Goal: Task Accomplishment & Management: Use online tool/utility

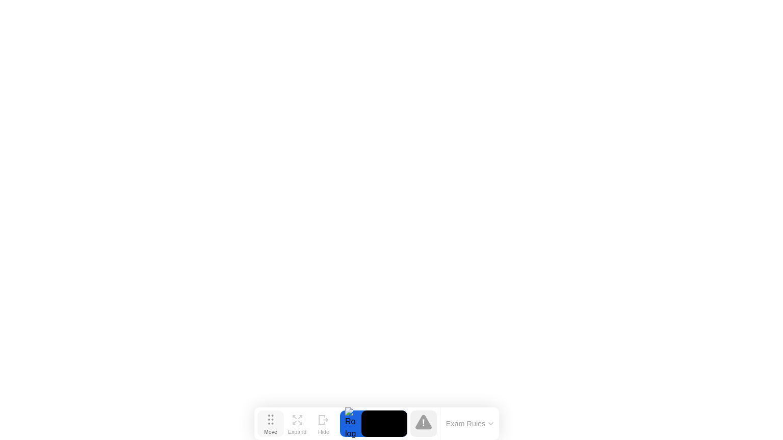
drag, startPoint x: 292, startPoint y: 427, endPoint x: 279, endPoint y: 428, distance: 13.3
click at [277, 429] on div "Move" at bounding box center [270, 432] width 13 height 6
click at [295, 418] on icon at bounding box center [299, 420] width 10 height 10
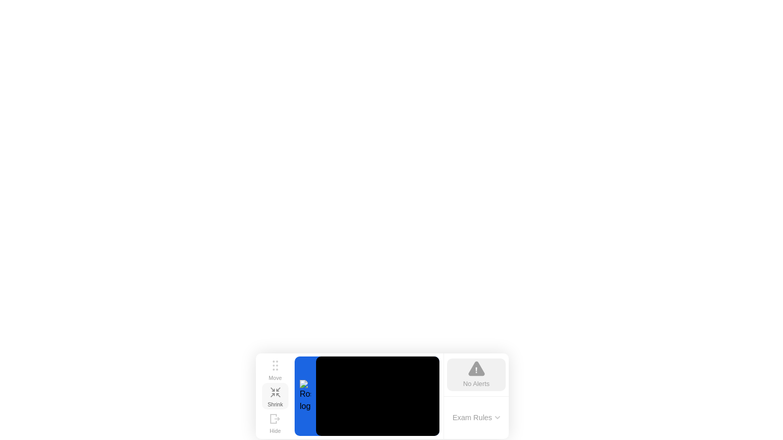
click at [274, 402] on div "Shrink" at bounding box center [275, 405] width 15 height 6
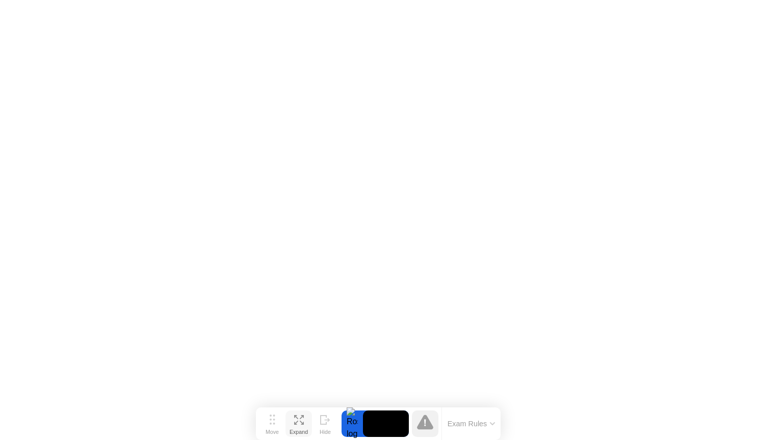
click at [294, 422] on icon at bounding box center [299, 420] width 10 height 10
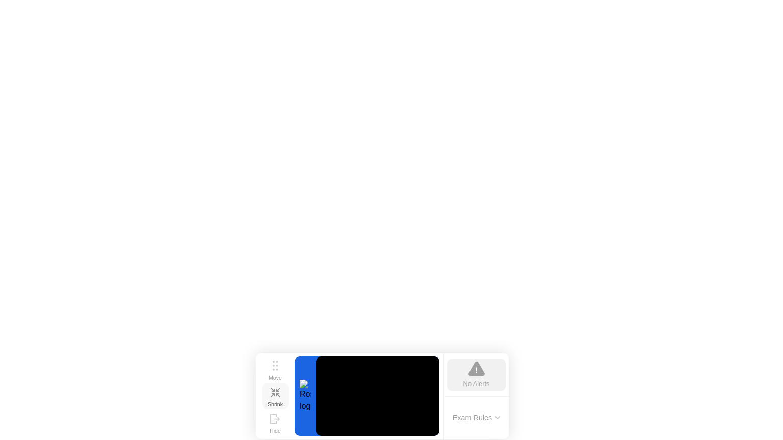
click at [275, 396] on icon at bounding box center [276, 393] width 10 height 10
click at [283, 408] on div "Expand" at bounding box center [275, 405] width 15 height 6
click at [270, 397] on button "Shrink" at bounding box center [275, 396] width 27 height 27
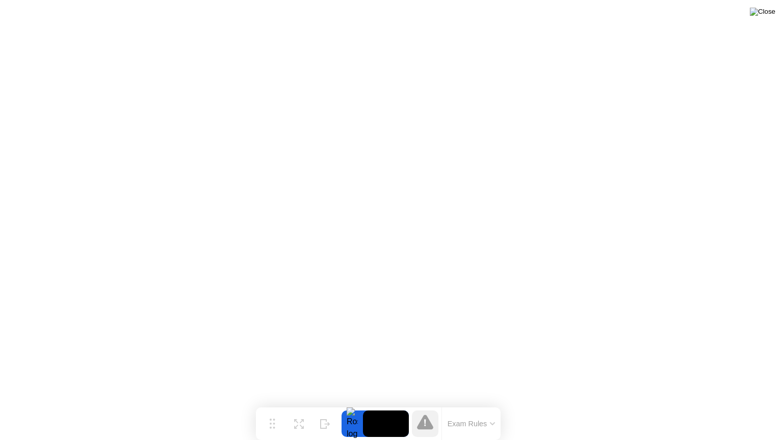
click at [772, 13] on img at bounding box center [762, 12] width 25 height 8
